Goal: Information Seeking & Learning: Learn about a topic

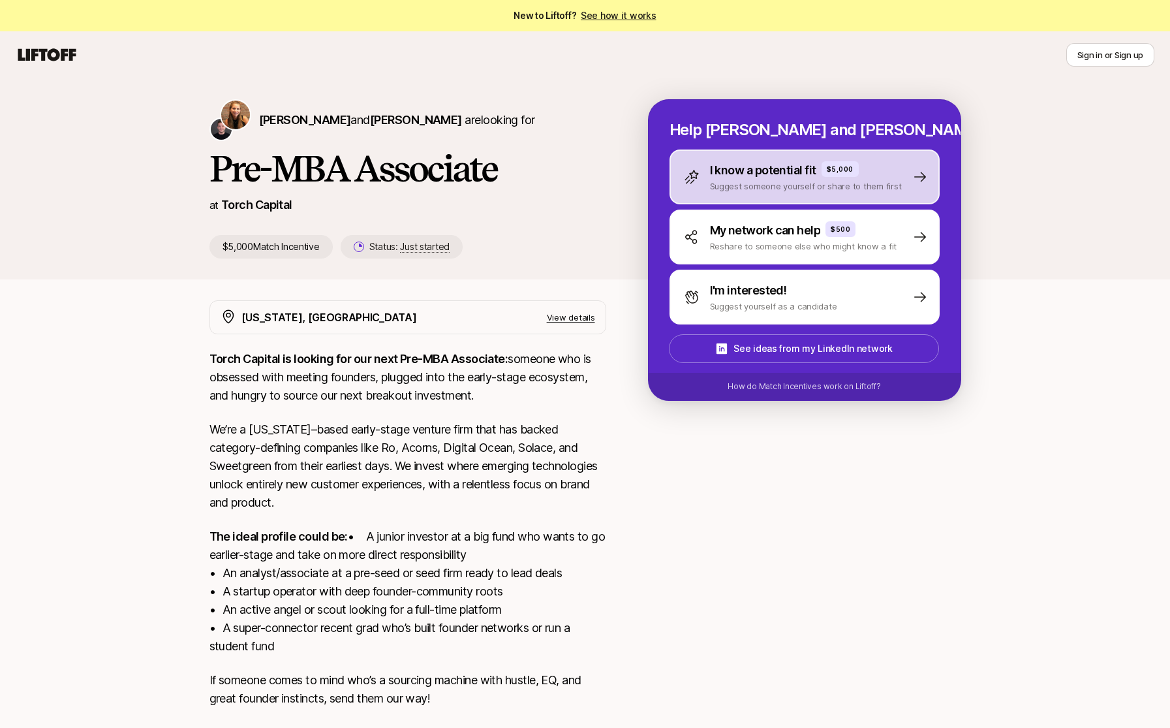
click at [779, 194] on div "I know a potential fit $5,000 Suggest someone yourself or share to them first" at bounding box center [805, 176] width 270 height 55
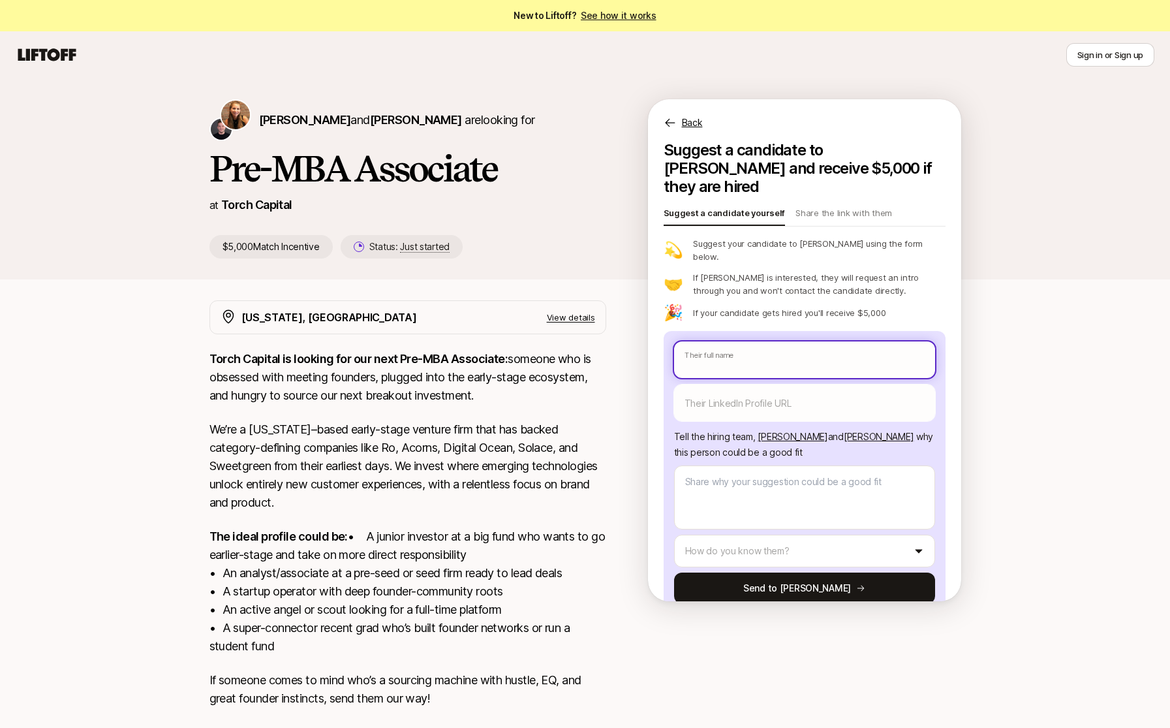
click at [734, 341] on input "text" at bounding box center [804, 359] width 261 height 37
type textarea "x"
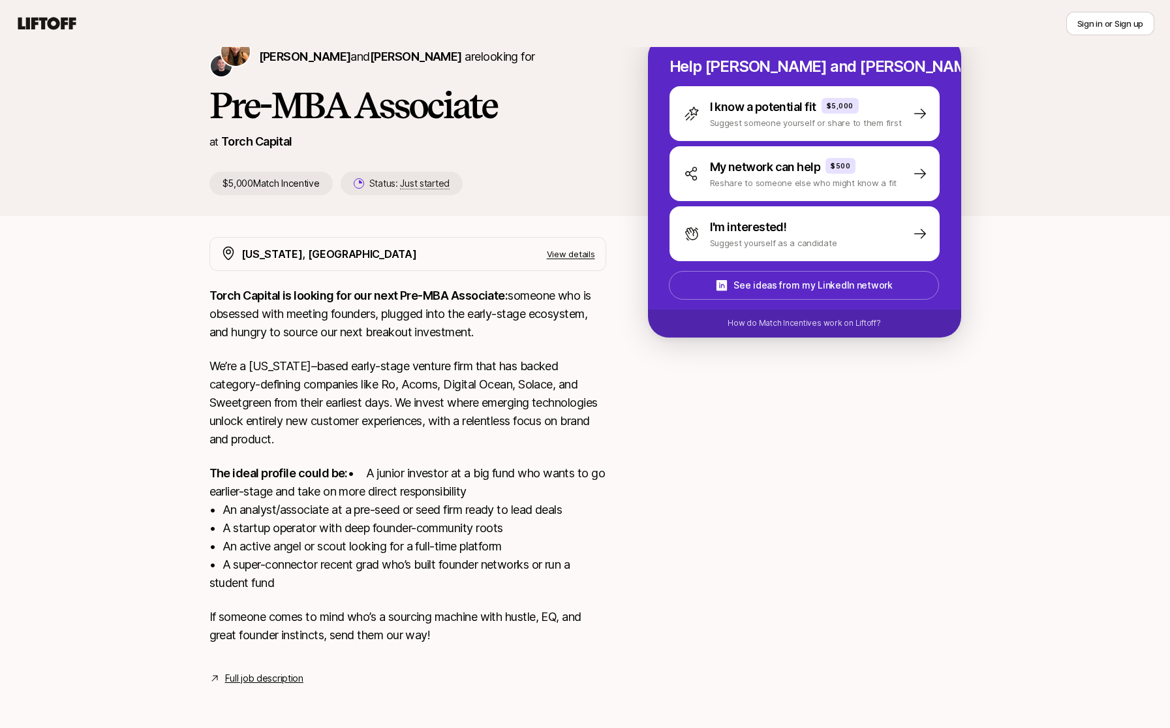
scroll to position [82, 0]
click at [42, 24] on icon at bounding box center [47, 23] width 58 height 12
click at [29, 21] on icon at bounding box center [47, 23] width 58 height 12
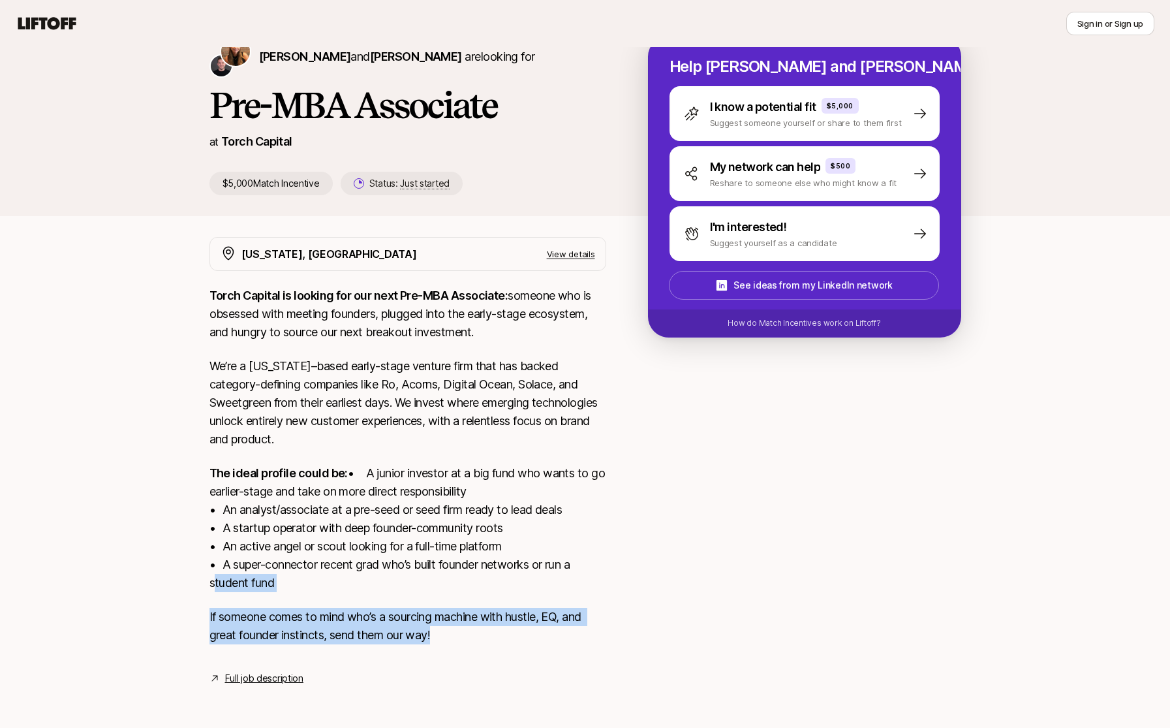
drag, startPoint x: 452, startPoint y: 639, endPoint x: 147, endPoint y: 584, distance: 310.5
click at [147, 584] on div "[PERSON_NAME] and [PERSON_NAME] are looking for Pre-MBA Associate at Torch Capi…" at bounding box center [585, 366] width 1170 height 702
click at [359, 601] on div "Torch Capital is looking for our next Pre-MBA Associate: someone who is obsesse…" at bounding box center [408, 473] width 397 height 373
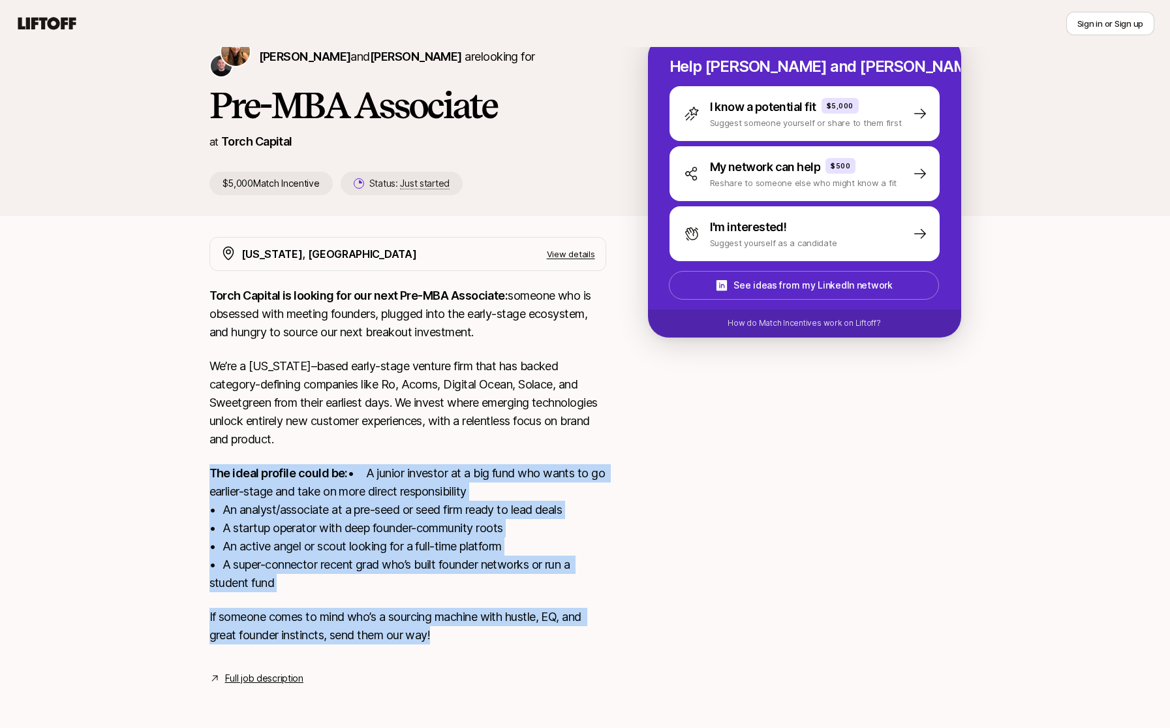
drag, startPoint x: 443, startPoint y: 636, endPoint x: 156, endPoint y: 445, distance: 345.4
click at [151, 433] on div "[PERSON_NAME] and [PERSON_NAME] are looking for Pre-MBA Associate at Torch Capi…" at bounding box center [585, 366] width 1170 height 702
click at [275, 679] on link "Full job description" at bounding box center [264, 678] width 78 height 16
